Goal: Information Seeking & Learning: Find specific fact

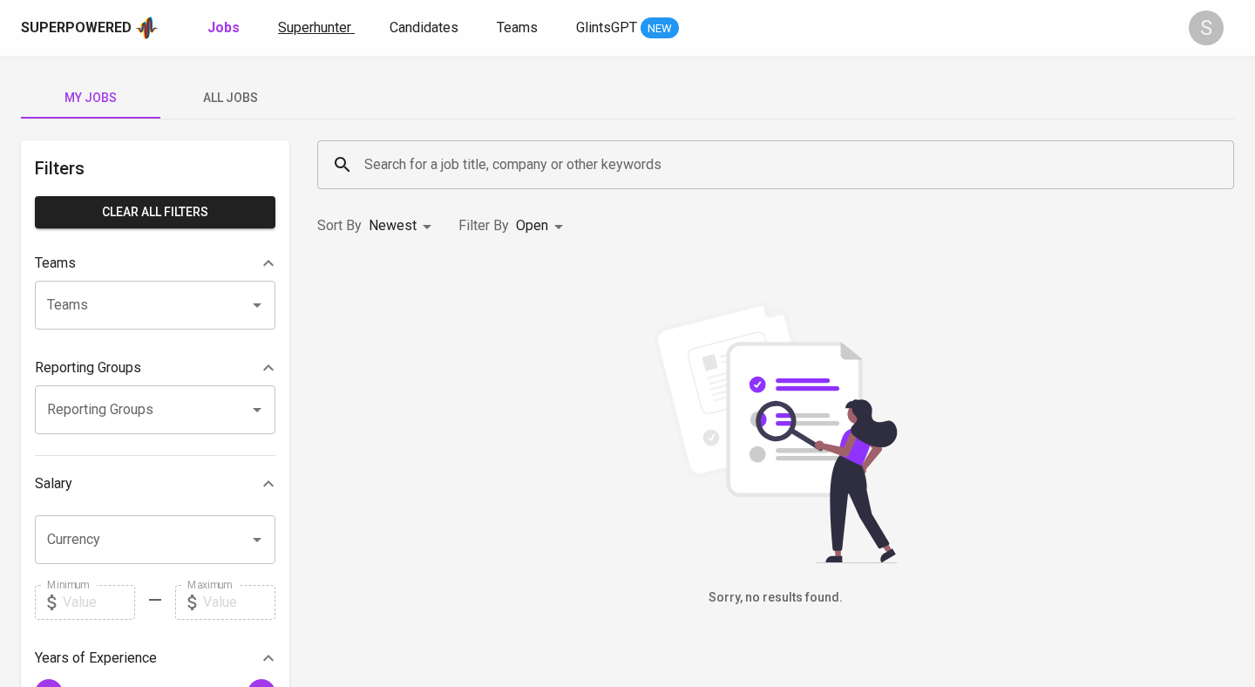
click at [314, 29] on span "Superhunter" at bounding box center [314, 27] width 73 height 17
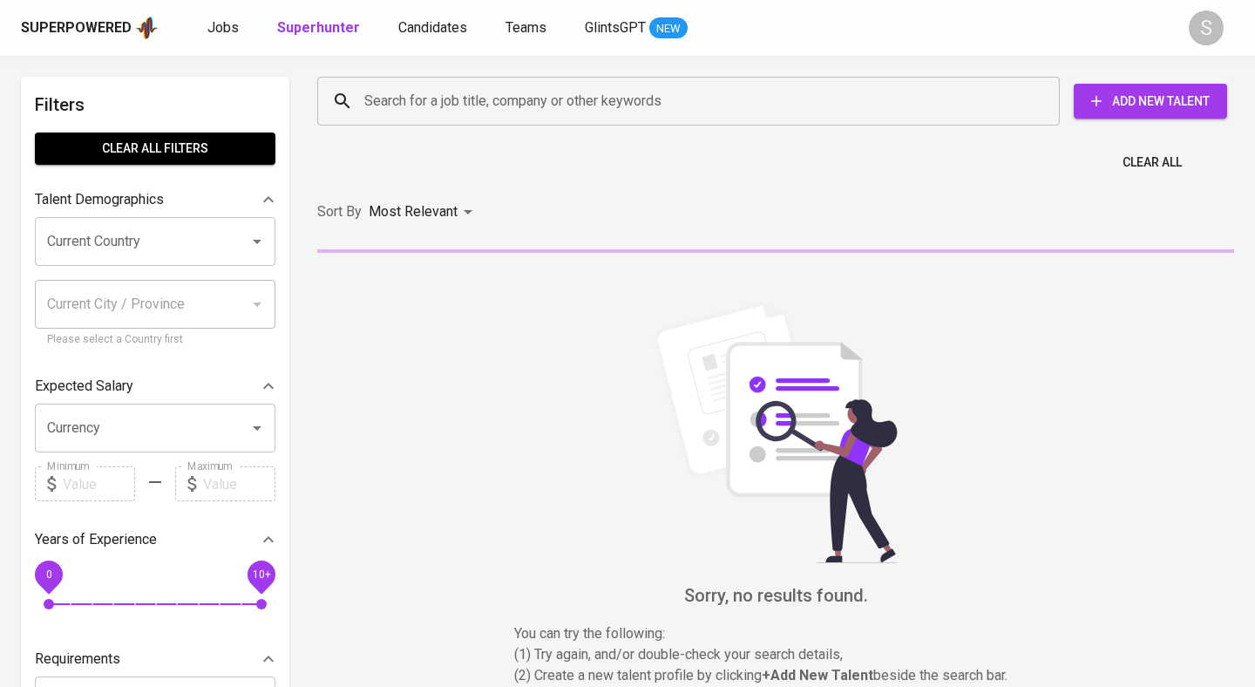
click at [509, 92] on input "Search for a job title, company or other keywords" at bounding box center [693, 101] width 666 height 33
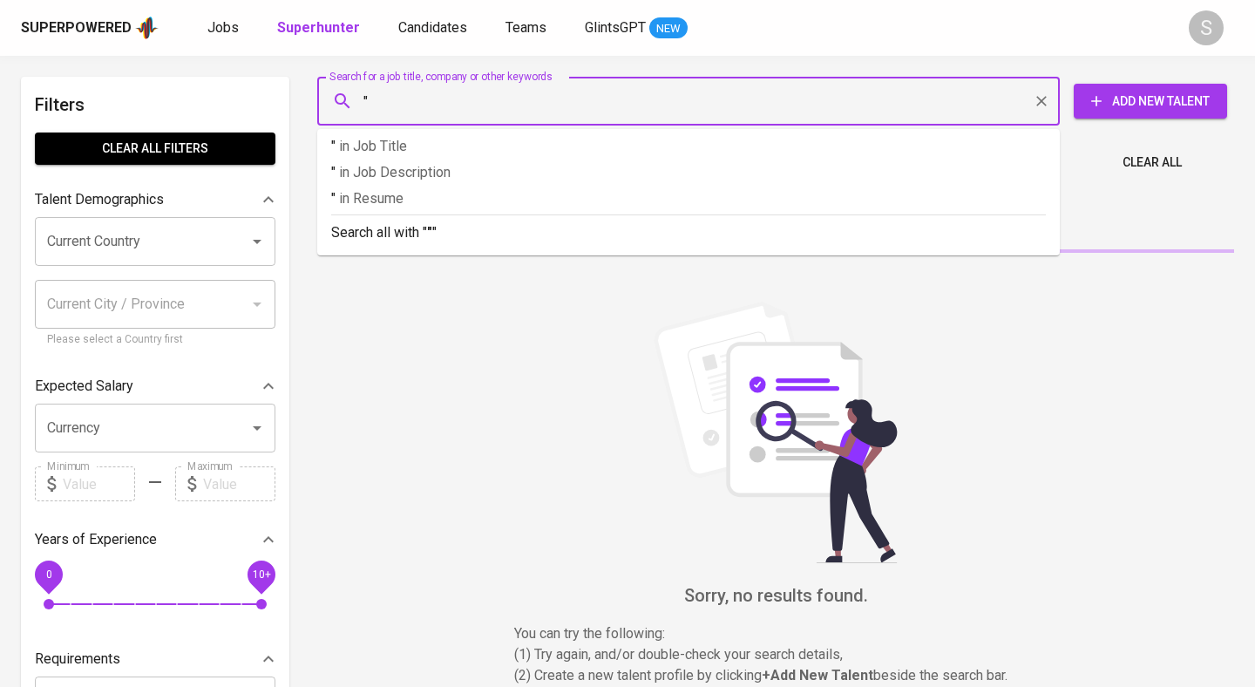
paste input "[EMAIL_ADDRESS][DOMAIN_NAME]"
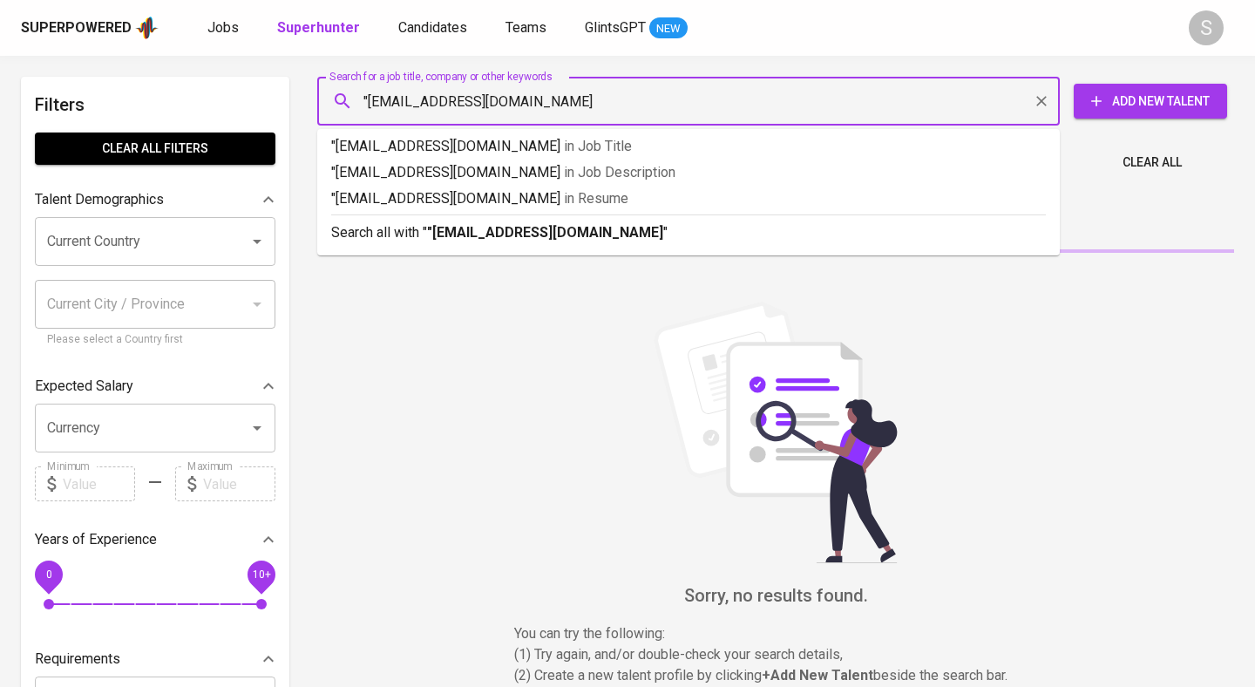
type input ""[EMAIL_ADDRESS][DOMAIN_NAME]""
click at [498, 103] on input "Search for a job title, company or other keywords" at bounding box center [693, 101] width 666 height 33
click at [514, 102] on input "Search for a job title, company or other keywords" at bounding box center [693, 101] width 666 height 33
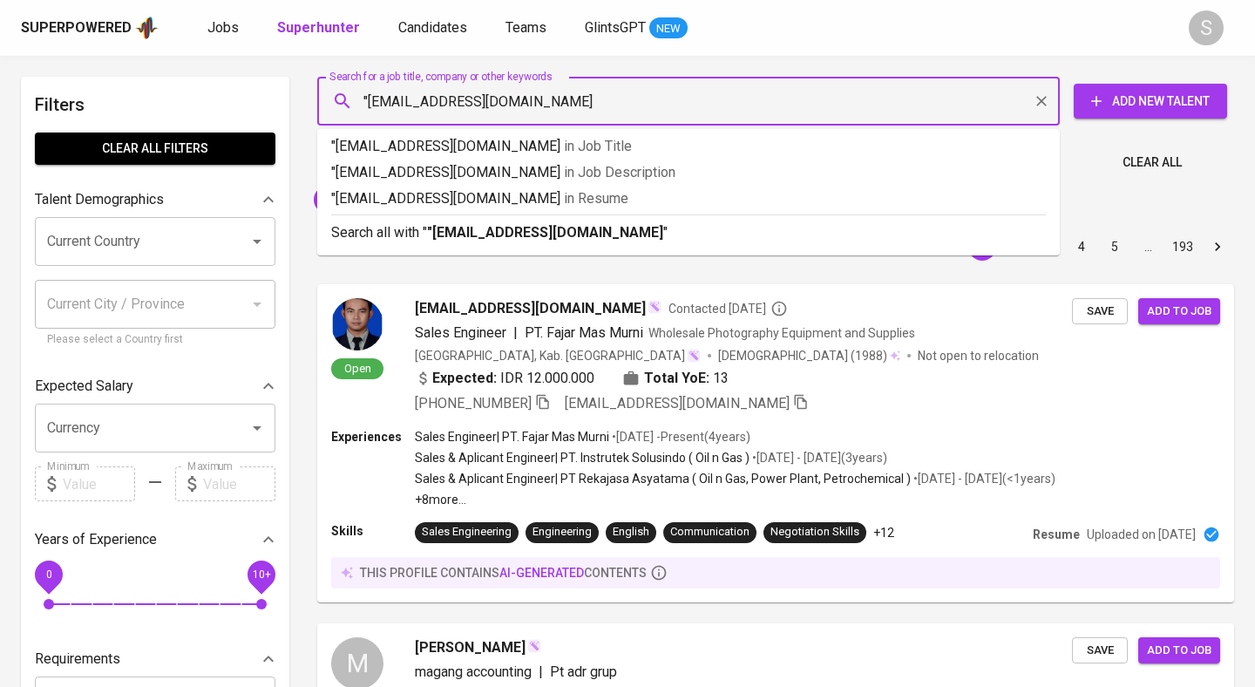
type input ""[EMAIL_ADDRESS][DOMAIN_NAME]""
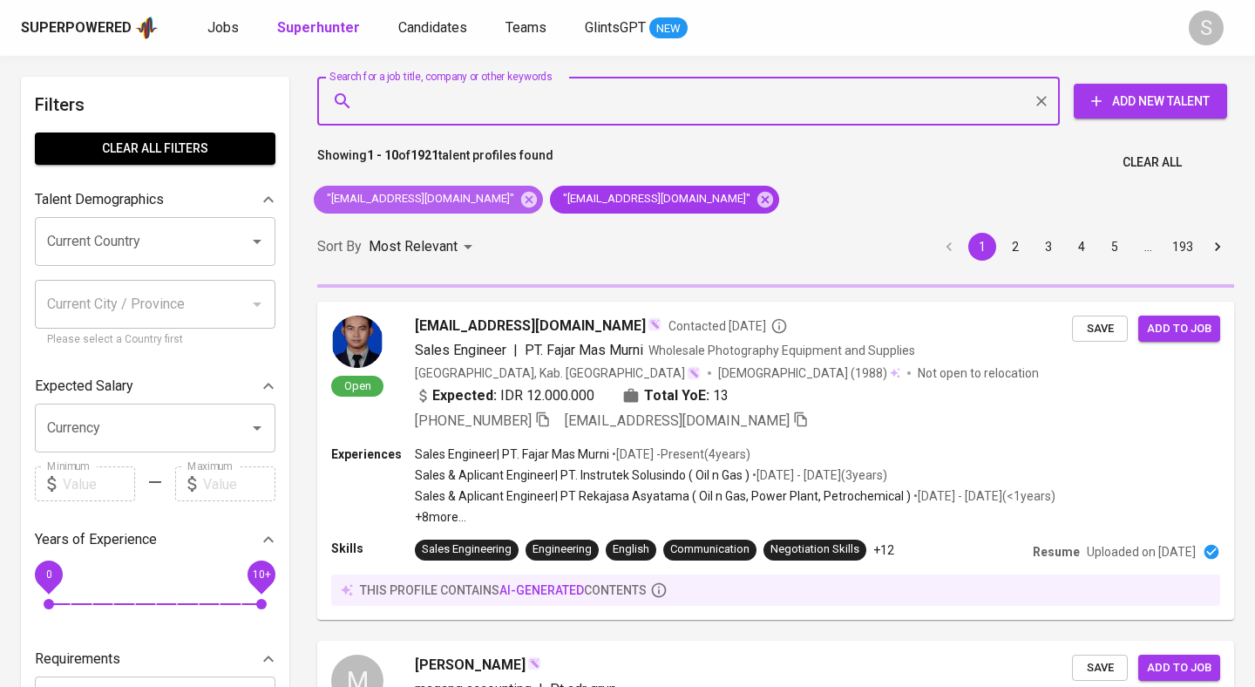
click at [521, 200] on icon at bounding box center [529, 199] width 16 height 16
